Goal: Information Seeking & Learning: Learn about a topic

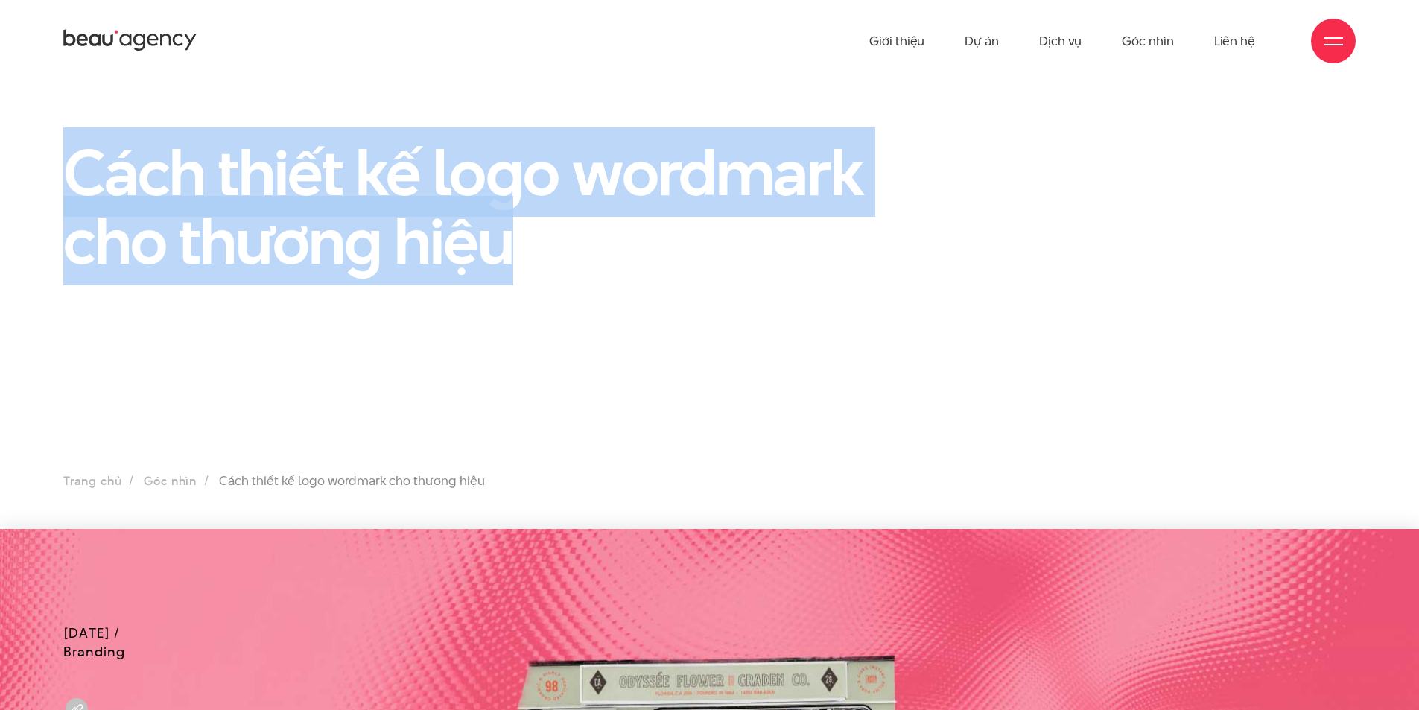
drag, startPoint x: 82, startPoint y: 168, endPoint x: 529, endPoint y: 254, distance: 455.3
click at [529, 254] on h1 "Cách thiết kế logo wordmark cho thương hiệu" at bounding box center [487, 206] width 849 height 137
copy h1 "Cách thiết kế logo wordmark cho thương hiệu"
click at [565, 301] on section "Cách thiết kế logo wordmark cho thương hiệu Trang chủ Góc nhìn Cách thiết kế lo…" at bounding box center [709, 305] width 1419 height 447
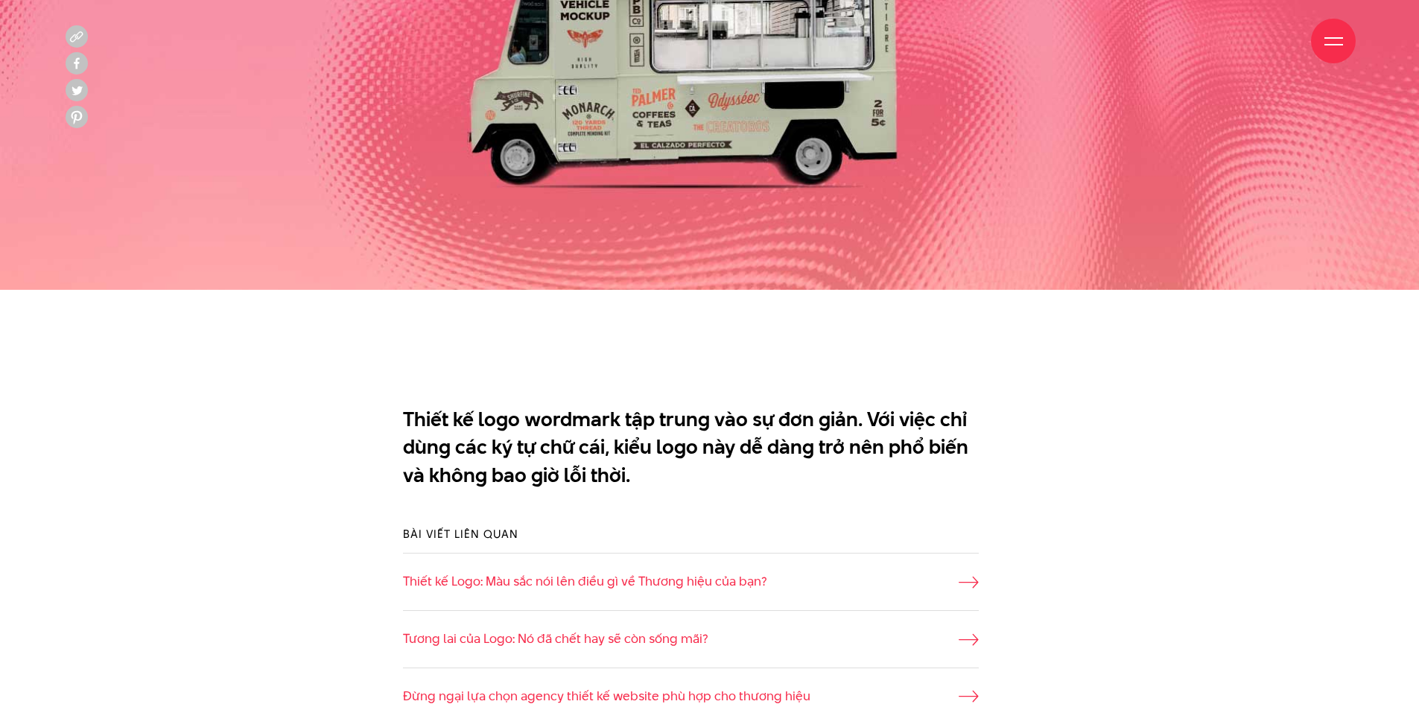
scroll to position [894, 0]
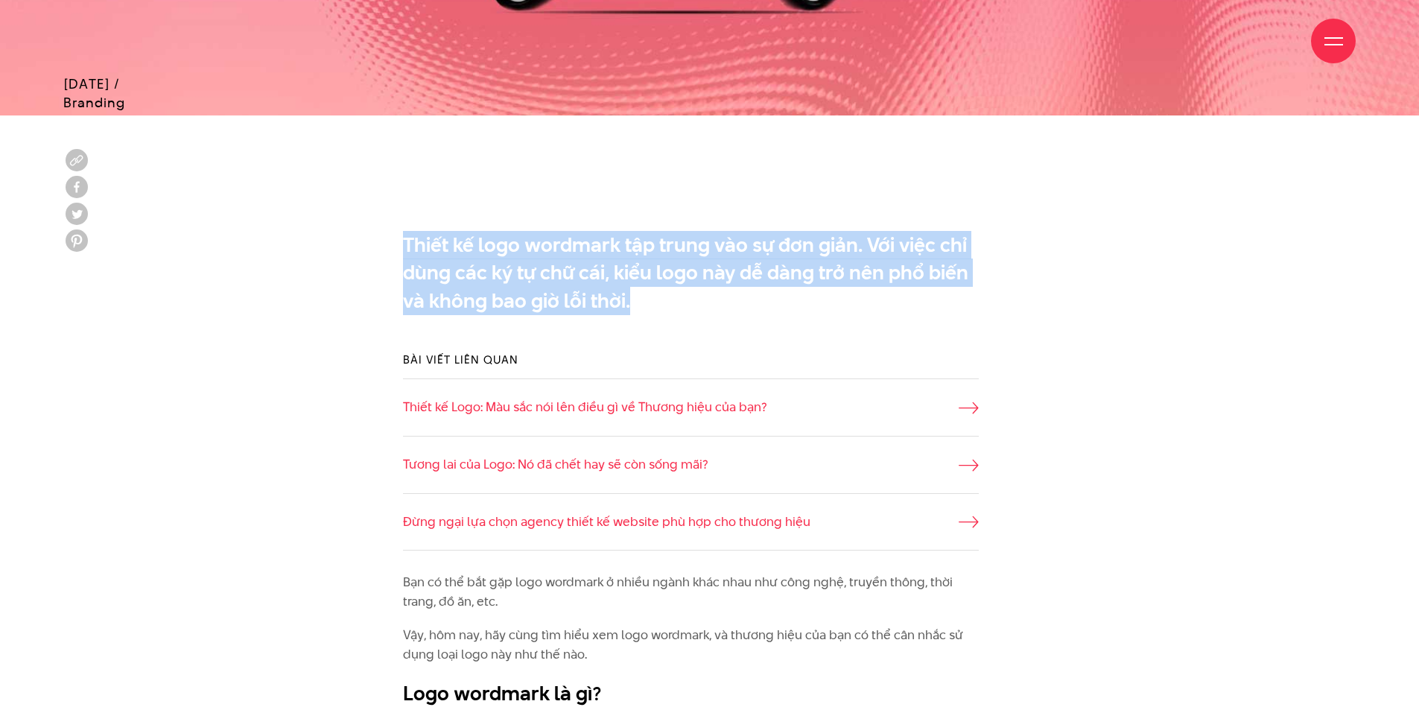
drag, startPoint x: 407, startPoint y: 241, endPoint x: 641, endPoint y: 311, distance: 244.2
click at [641, 311] on p "Thiết kế logo wordmark tập trung vào sự đơn giản. Với việc chỉ dùng các ký tự c…" at bounding box center [691, 273] width 576 height 84
copy p "Thiết kế logo wordmark tập trung vào sự đơn giản. Với việc chỉ dùng các ký tự c…"
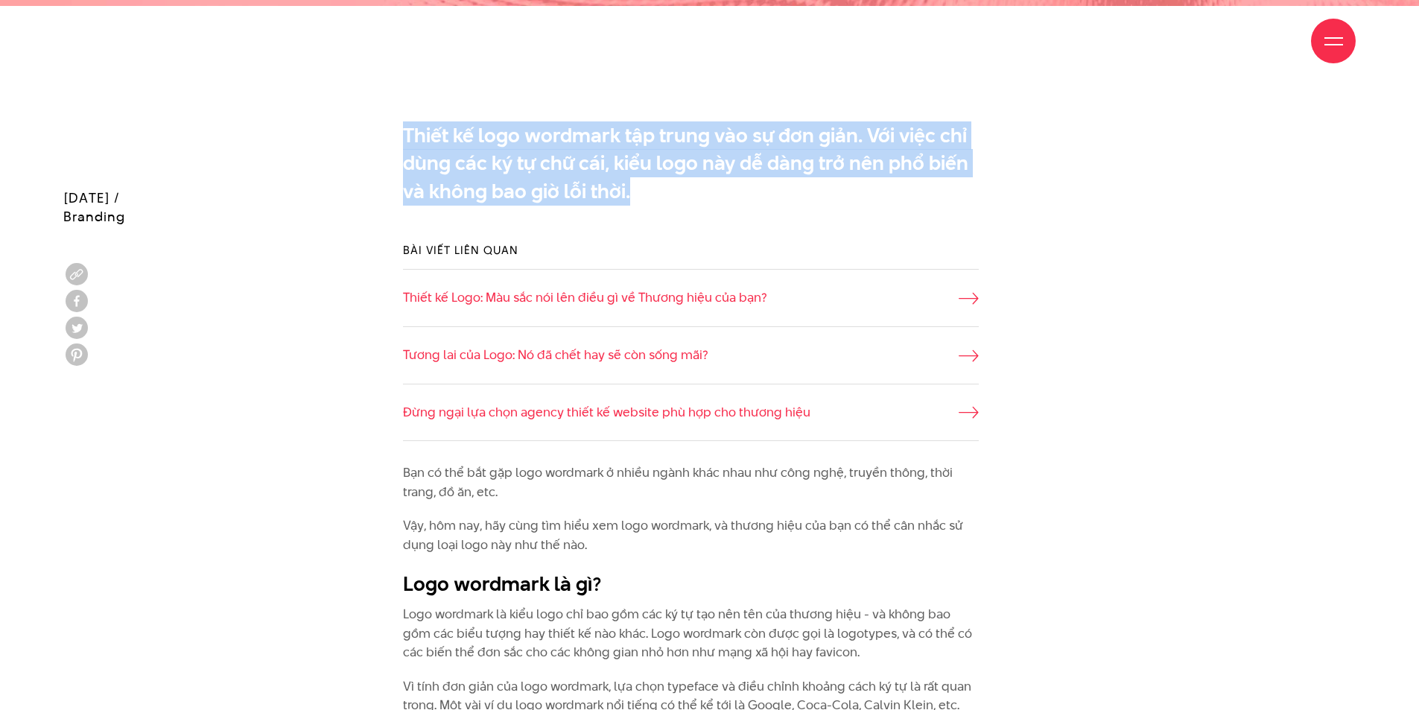
scroll to position [1118, 0]
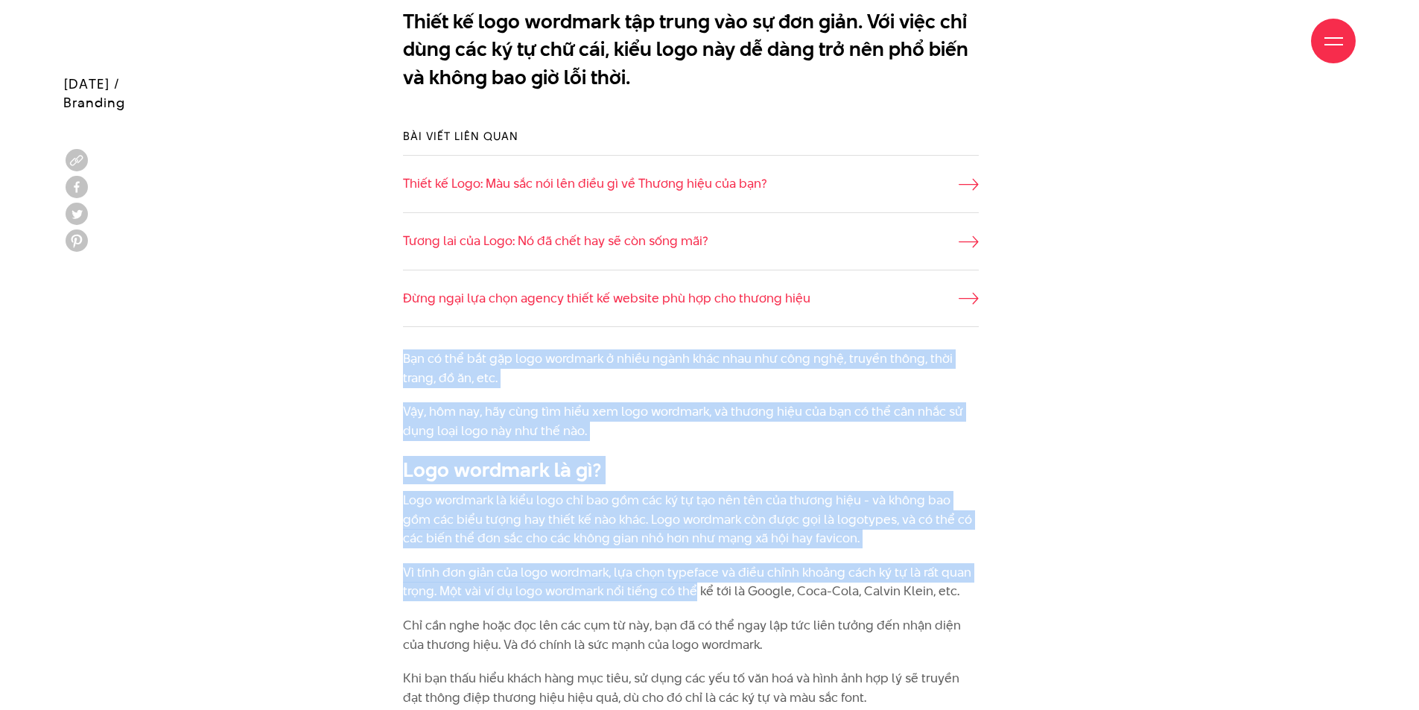
drag, startPoint x: 398, startPoint y: 356, endPoint x: 691, endPoint y: 589, distance: 373.9
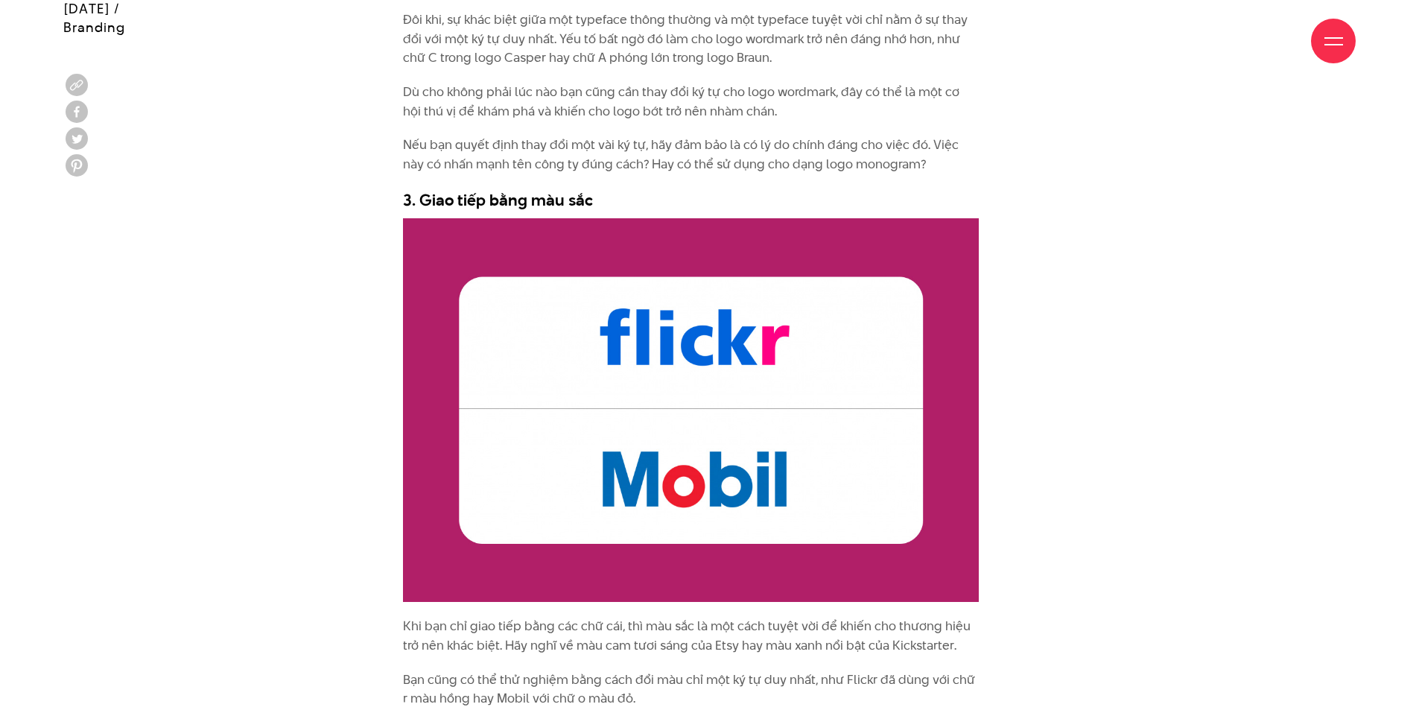
scroll to position [3204, 0]
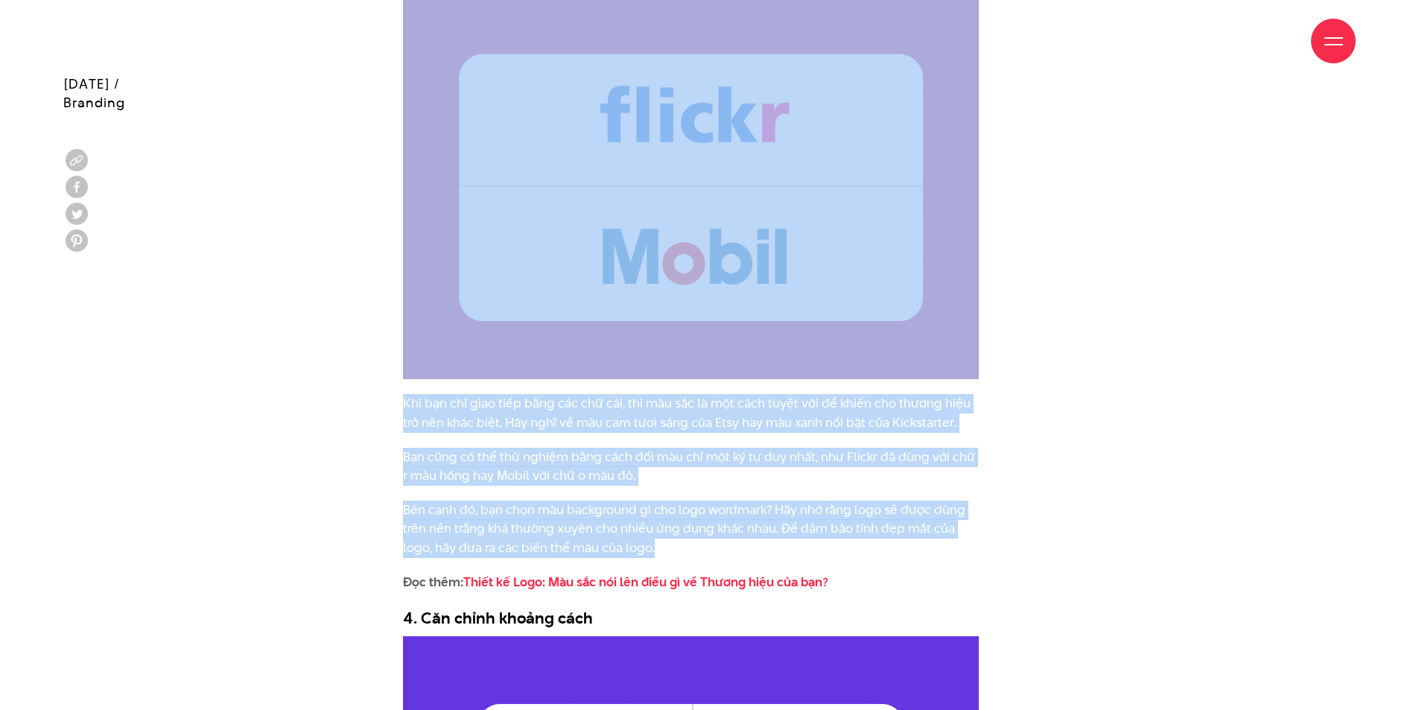
click at [711, 553] on p "Bên cạnh đó, bạn chọn màu background gì cho logo wordmark? Hãy nhớ rằng logo sẽ…" at bounding box center [691, 529] width 576 height 57
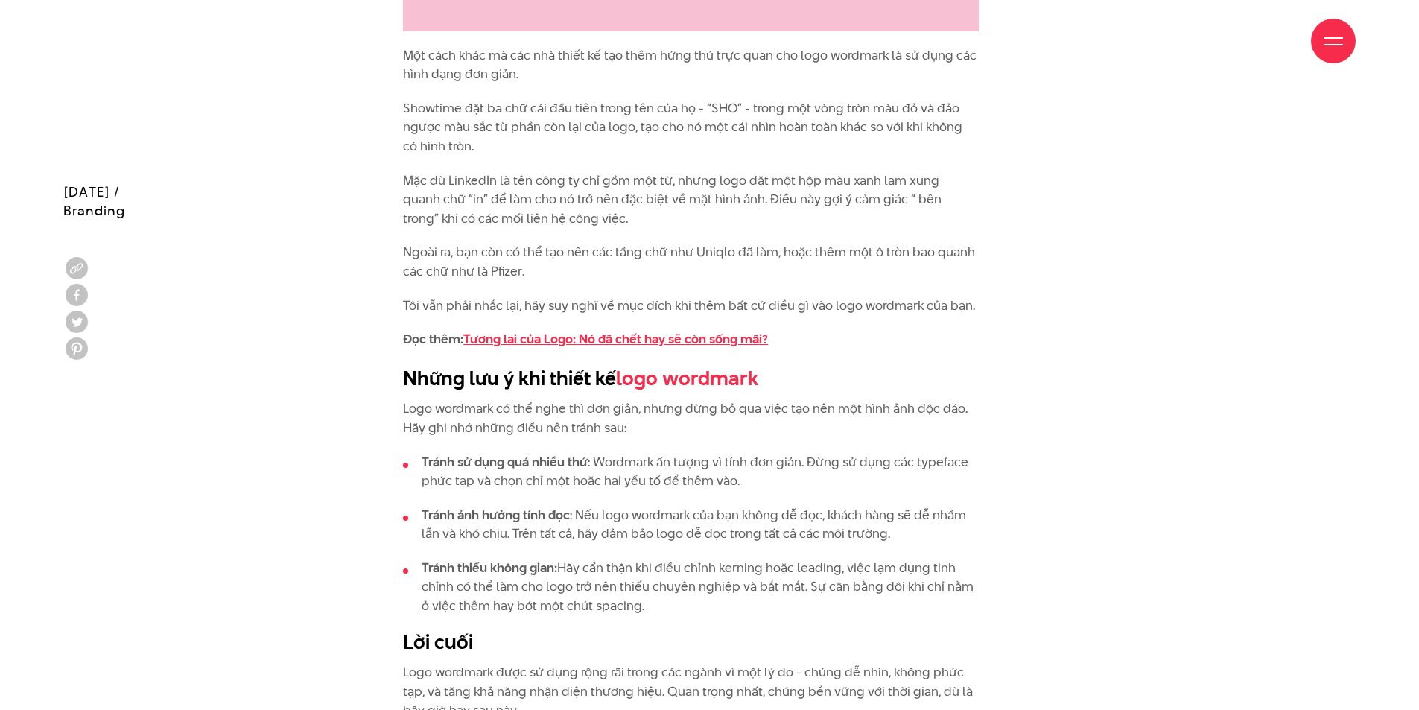
scroll to position [5290, 0]
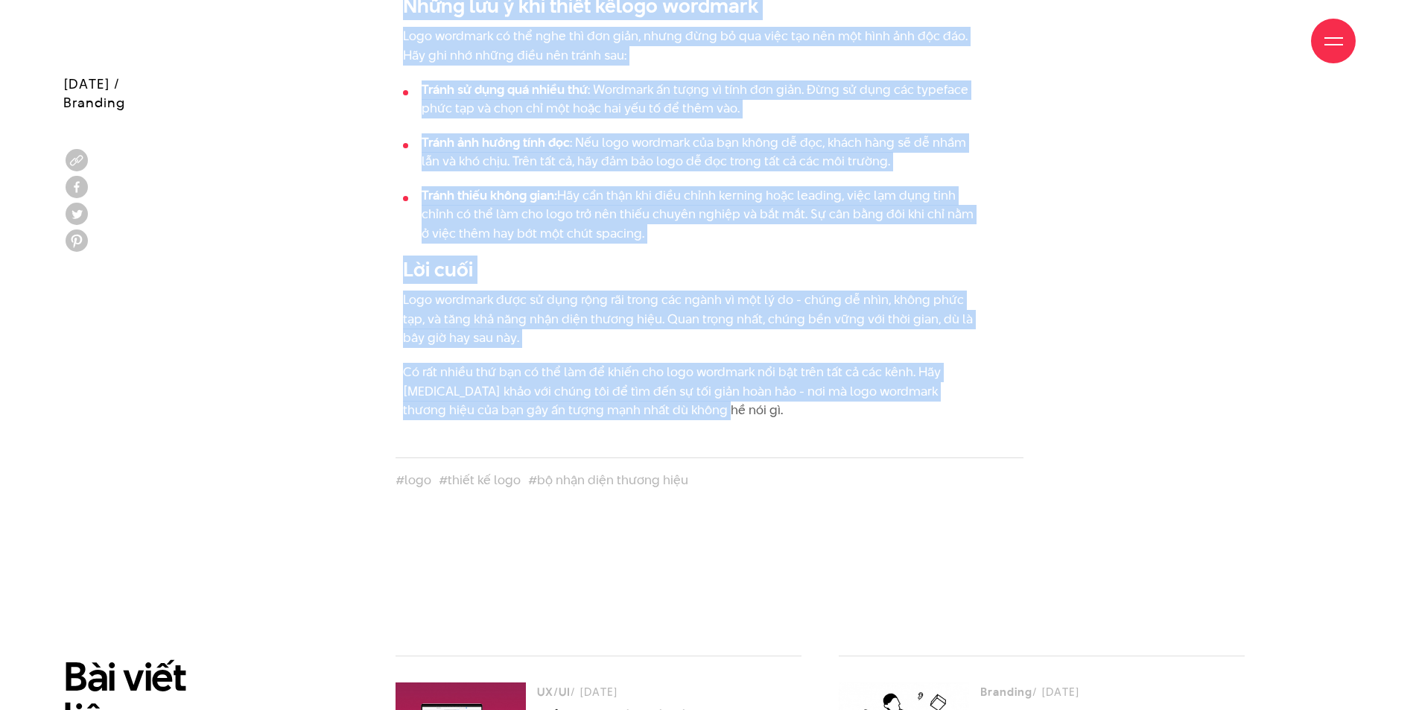
click at [706, 394] on p "Có rất nhiều thứ bạn có thể làm để khiến cho logo wordmark nổi bật trên tất cả …" at bounding box center [691, 391] width 576 height 57
copy div "Lor ip dol sit ame cons adipisci e seddo eiusm temp inci utl etdo magn, aliqua …"
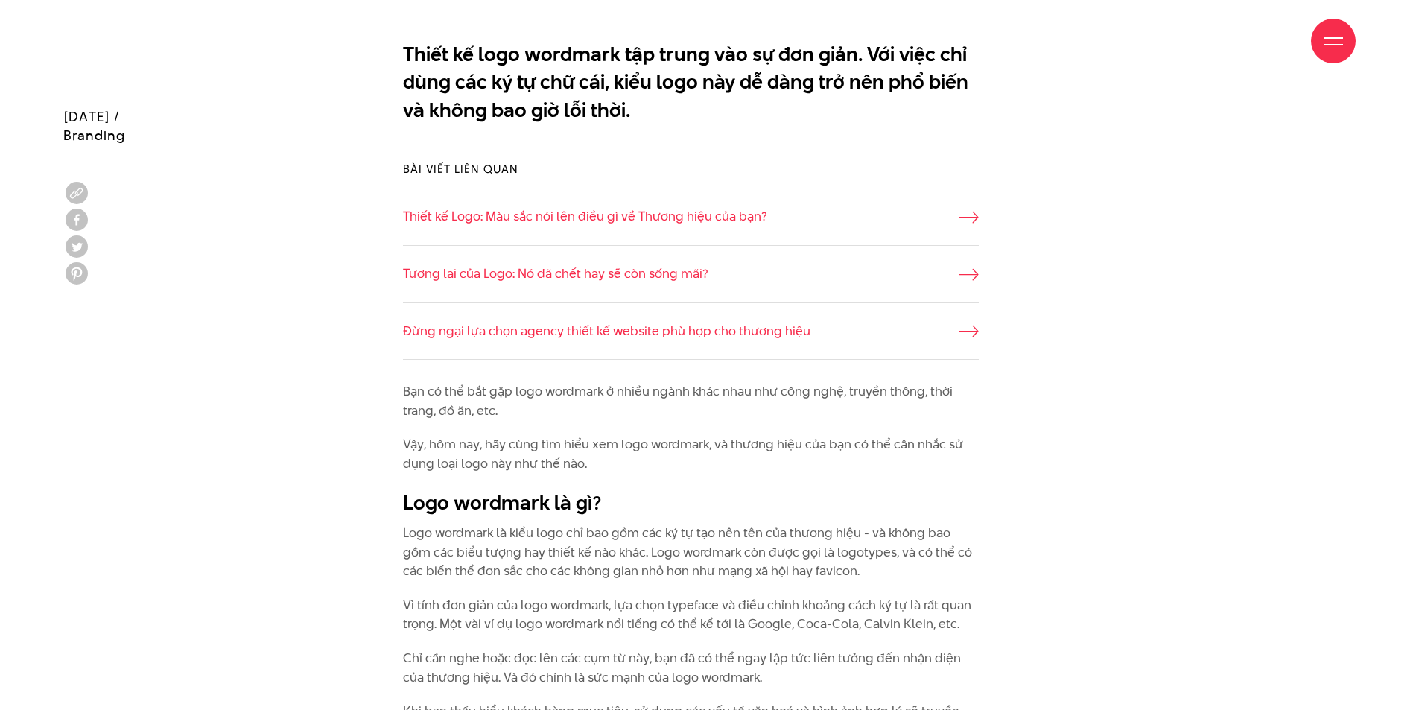
scroll to position [1118, 0]
